Goal: Task Accomplishment & Management: Complete application form

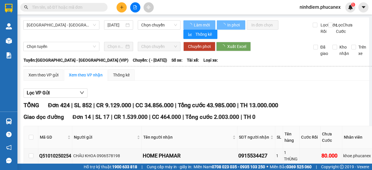
type input "[DATE]"
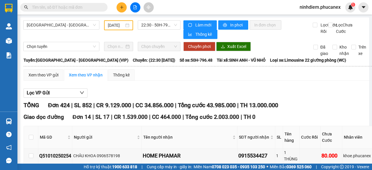
drag, startPoint x: 82, startPoint y: 39, endPoint x: 83, endPoint y: 33, distance: 6.4
click at [82, 39] on div "[GEOGRAPHIC_DATA] - [GEOGRAPHIC_DATA] (VIP) [DATE] 22:30 - 50H-796.48" at bounding box center [101, 29] width 157 height 19
click at [122, 5] on button at bounding box center [122, 7] width 10 height 10
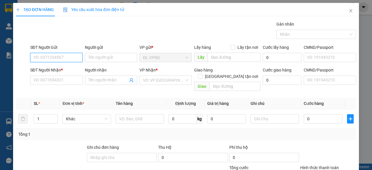
scroll to position [44, 0]
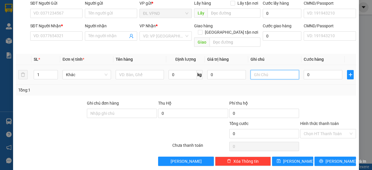
click at [270, 70] on input "text" at bounding box center [275, 74] width 49 height 9
type input "2011198"
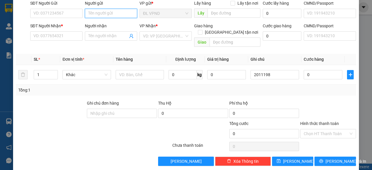
click at [109, 11] on input "Người gửi" at bounding box center [111, 13] width 52 height 9
type input "p"
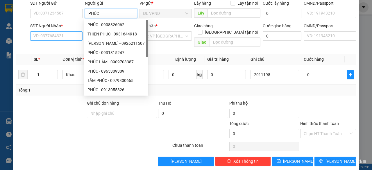
type input "PHÚC"
click at [50, 33] on input "SĐT Người Nhận *" at bounding box center [56, 35] width 52 height 9
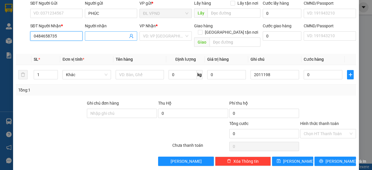
type input "0484658735"
click at [112, 34] on input "Người nhận" at bounding box center [108, 36] width 40 height 6
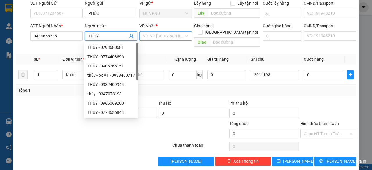
type input "THỦY"
click at [174, 35] on input "search" at bounding box center [163, 36] width 41 height 9
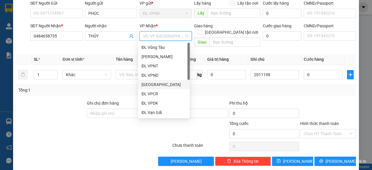
click at [156, 86] on div "[GEOGRAPHIC_DATA]" at bounding box center [164, 84] width 45 height 6
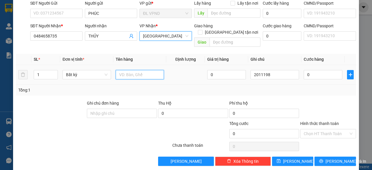
click at [130, 70] on input "text" at bounding box center [140, 74] width 49 height 9
type input "1 GÓI"
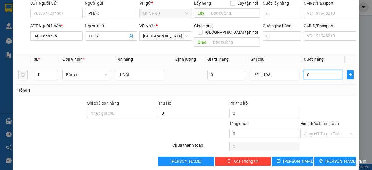
click at [304, 70] on input "0" at bounding box center [323, 74] width 39 height 9
type input "2"
type input "20"
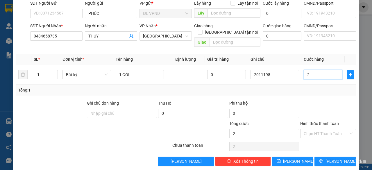
type input "20"
type input "20.000"
click at [310, 129] on input "Hình thức thanh toán" at bounding box center [326, 133] width 45 height 9
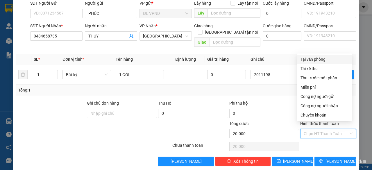
click at [323, 57] on div "Tại văn phòng" at bounding box center [325, 59] width 48 height 6
type input "0"
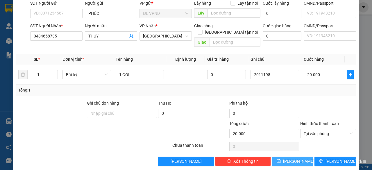
click at [288, 157] on button "[PERSON_NAME]" at bounding box center [293, 161] width 42 height 9
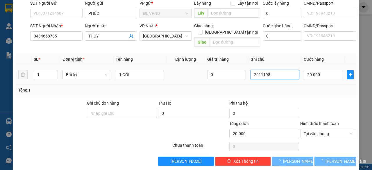
type input "0"
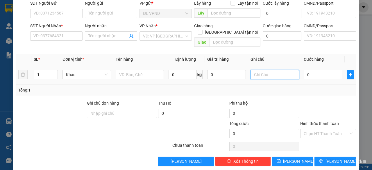
click at [277, 70] on input "text" at bounding box center [275, 74] width 49 height 9
click at [275, 70] on input "text" at bounding box center [275, 74] width 49 height 9
drag, startPoint x: 264, startPoint y: 69, endPoint x: 198, endPoint y: 83, distance: 67.8
click at [208, 81] on div "SL * Đơn vị tính * Tên hàng Định lượng Giá trị hàng Ghi chú Cước hàng 1 Khác 0 …" at bounding box center [186, 75] width 340 height 42
type input "2011199"
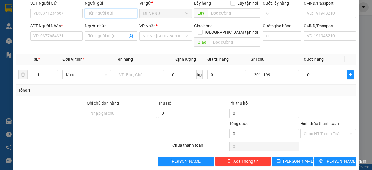
click at [108, 15] on input "Người gửi" at bounding box center [111, 13] width 52 height 9
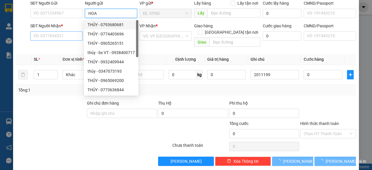
type input "HOA"
click at [62, 33] on input "SĐT Người Nhận *" at bounding box center [56, 35] width 52 height 9
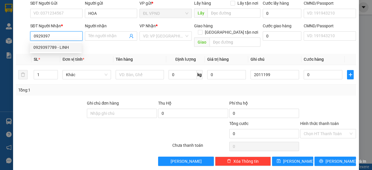
click at [52, 49] on div "0929397789 - LINH" at bounding box center [55, 47] width 45 height 6
type input "0929397789"
type input "LINH"
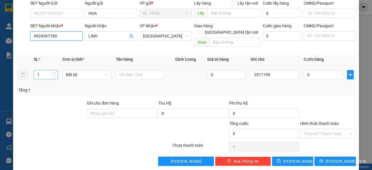
type input "0929397789"
drag, startPoint x: 35, startPoint y: 69, endPoint x: 8, endPoint y: 75, distance: 28.5
click at [8, 75] on div "TẠO ĐƠN HÀNG Yêu cầu xuất hóa đơn điện tử Transit Pickup Surcharge Ids Transit …" at bounding box center [186, 85] width 372 height 170
type input "2"
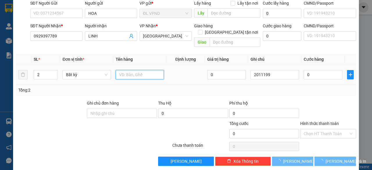
click at [144, 70] on input "text" at bounding box center [140, 74] width 49 height 9
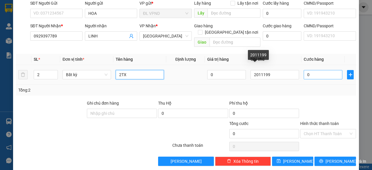
type input "2TX"
click at [308, 70] on input "0" at bounding box center [323, 74] width 39 height 9
type input "6"
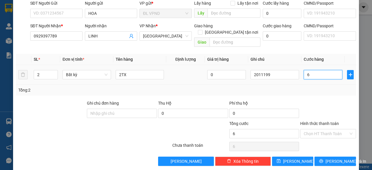
type input "60"
type input "60.000"
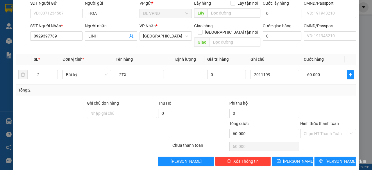
click at [305, 129] on input "Hình thức thanh toán" at bounding box center [326, 133] width 45 height 9
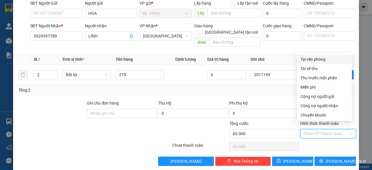
click at [315, 60] on div "Tại văn phòng" at bounding box center [325, 59] width 48 height 6
type input "0"
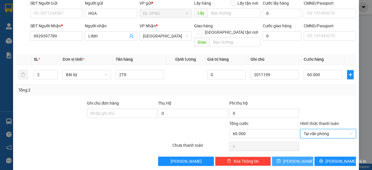
click at [284, 158] on button "[PERSON_NAME]" at bounding box center [293, 161] width 42 height 9
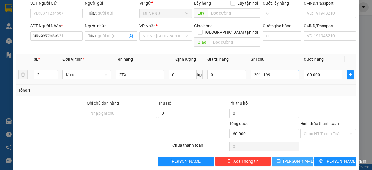
type input "1"
type input "0"
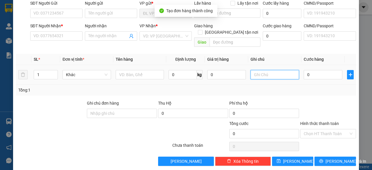
click at [278, 70] on input "text" at bounding box center [275, 74] width 49 height 9
paste input "201119"
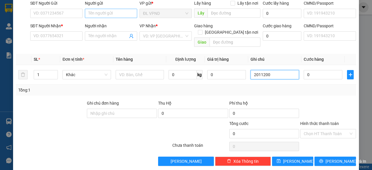
type input "2011200"
click at [112, 11] on input "Người gửi" at bounding box center [111, 13] width 52 height 9
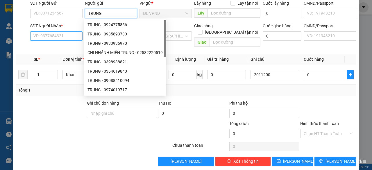
type input "TRUNG"
click at [66, 35] on input "SĐT Người Nhận *" at bounding box center [56, 35] width 52 height 9
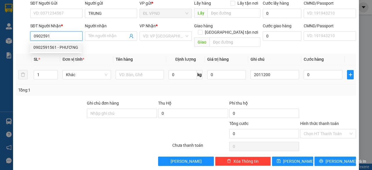
click at [62, 47] on div "0902591561 - PHƯƠNG" at bounding box center [55, 47] width 45 height 6
type input "0902591561"
type input "PHƯƠNG"
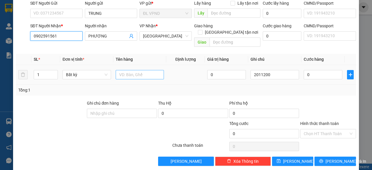
type input "0902591561"
click at [135, 70] on input "text" at bounding box center [140, 74] width 49 height 9
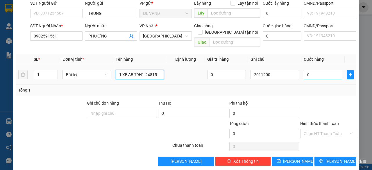
type input "1 XE AB 79H1-24815"
click at [325, 70] on input "0" at bounding box center [323, 74] width 39 height 9
type input "4"
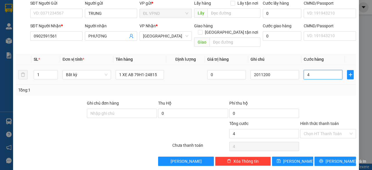
type input "45"
type input "450"
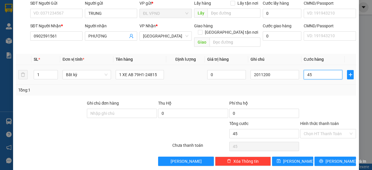
type input "450"
type input "450.000"
click at [319, 129] on input "Hình thức thanh toán" at bounding box center [326, 133] width 45 height 9
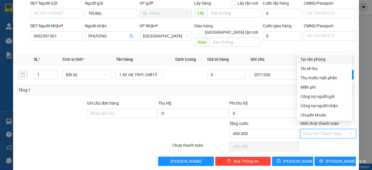
click at [318, 59] on div "Tại văn phòng" at bounding box center [325, 59] width 48 height 6
type input "0"
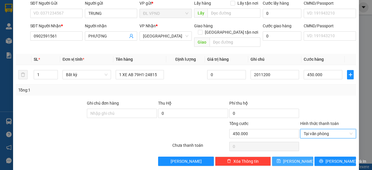
click at [294, 158] on span "[PERSON_NAME]" at bounding box center [298, 161] width 31 height 6
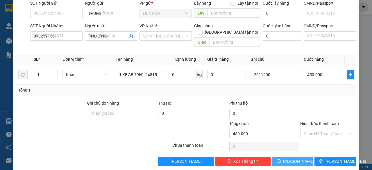
type input "0"
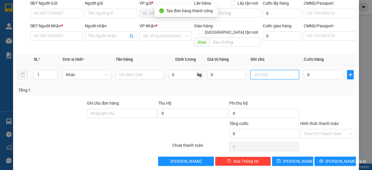
click at [267, 71] on input "text" at bounding box center [275, 74] width 49 height 9
paste input "201119"
drag, startPoint x: 264, startPoint y: 68, endPoint x: 223, endPoint y: 77, distance: 42.0
click at [226, 76] on tr "1 Khác 0 kg 0 2083851 0" at bounding box center [186, 74] width 340 height 19
type input "2083851"
